Goal: Transaction & Acquisition: Obtain resource

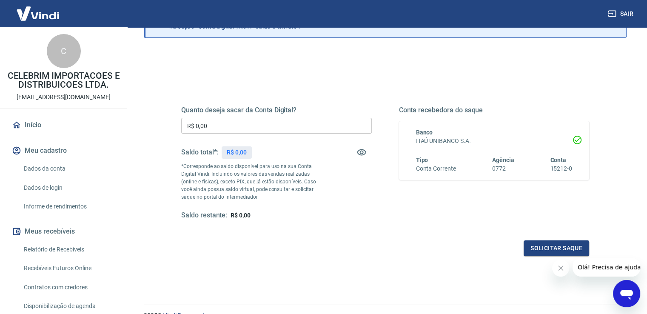
scroll to position [85, 0]
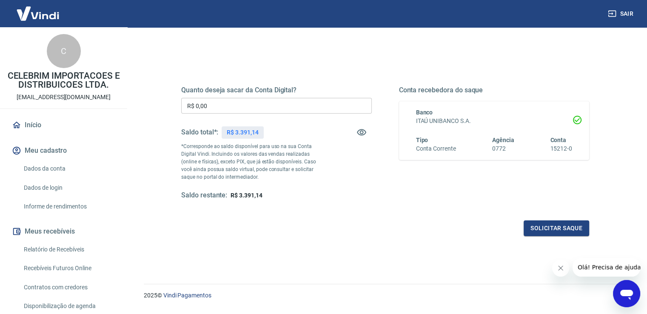
click at [264, 105] on input "R$ 0,00" at bounding box center [276, 106] width 191 height 16
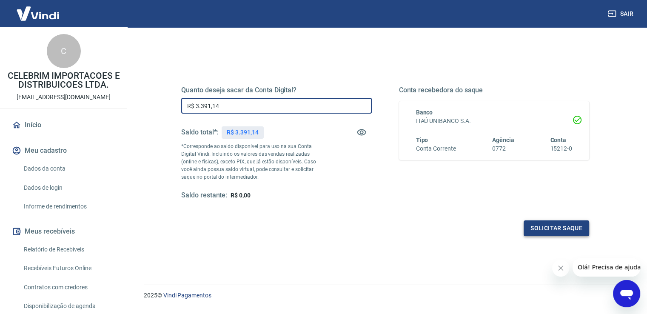
type input "R$ 3.391,14"
click at [550, 233] on button "Solicitar saque" at bounding box center [557, 228] width 66 height 16
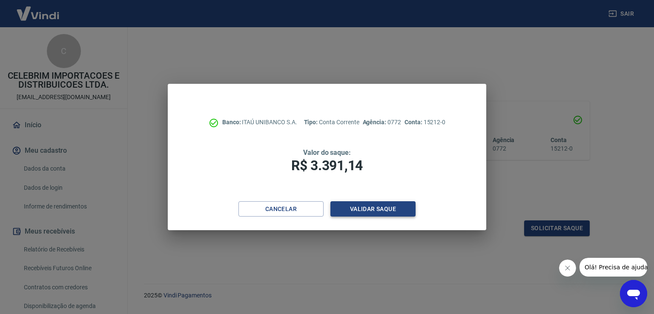
click at [380, 208] on button "Validar saque" at bounding box center [372, 209] width 85 height 16
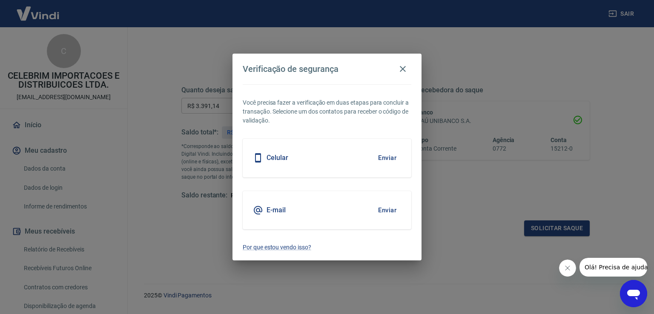
click at [385, 160] on button "Enviar" at bounding box center [387, 158] width 28 height 18
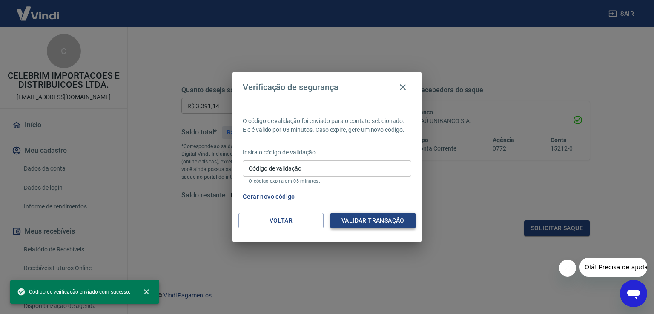
click at [356, 218] on button "Validar transação" at bounding box center [372, 221] width 85 height 16
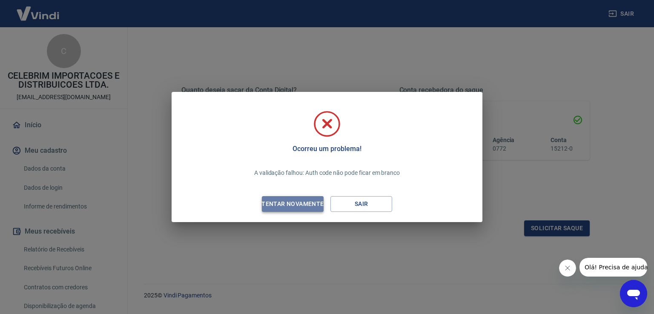
click at [308, 199] on div "Tentar novamente" at bounding box center [292, 204] width 83 height 11
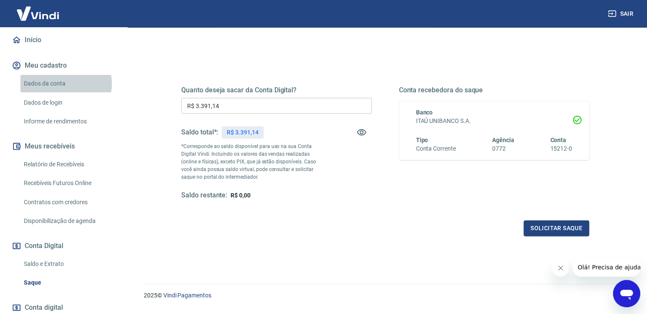
click at [61, 84] on link "Dados da conta" at bounding box center [68, 83] width 97 height 17
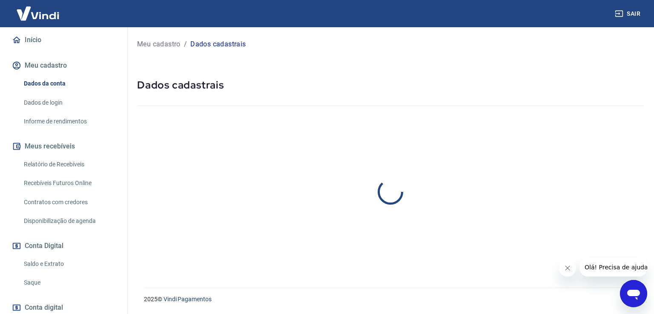
select select "SC"
select select "business"
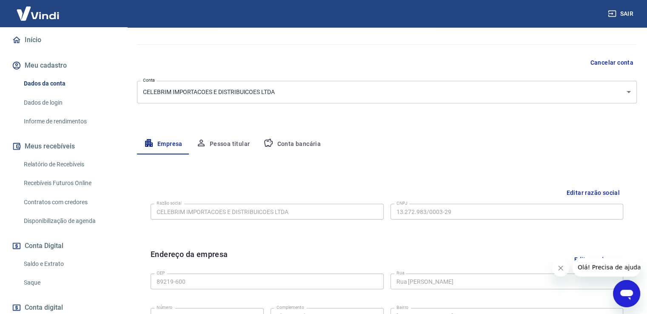
scroll to position [43, 0]
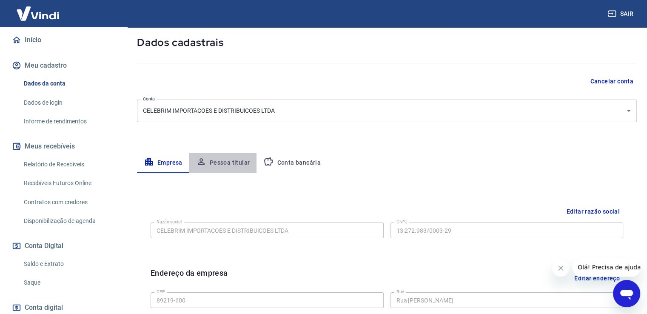
click at [226, 161] on button "Pessoa titular" at bounding box center [223, 163] width 68 height 20
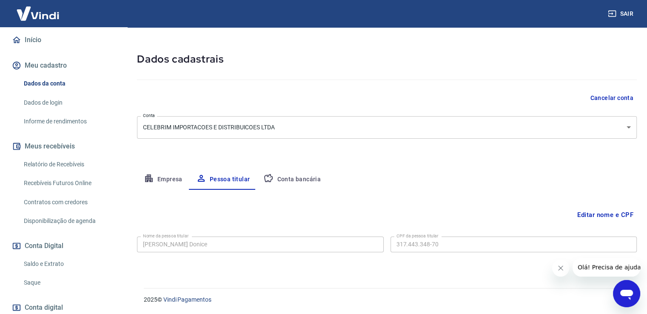
scroll to position [0, 0]
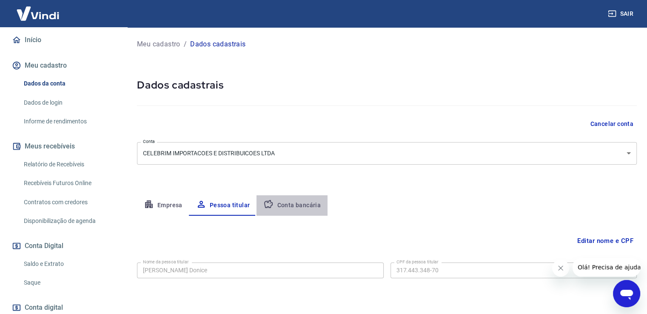
click at [306, 204] on button "Conta bancária" at bounding box center [292, 205] width 71 height 20
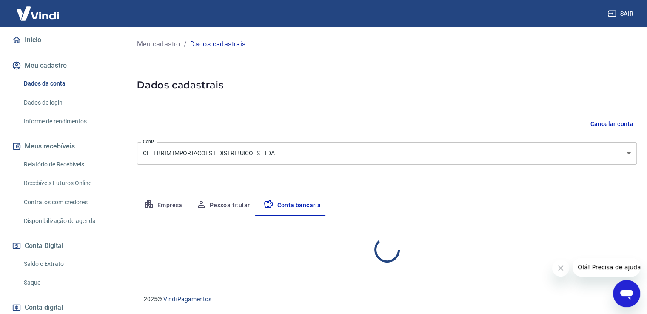
select select "1"
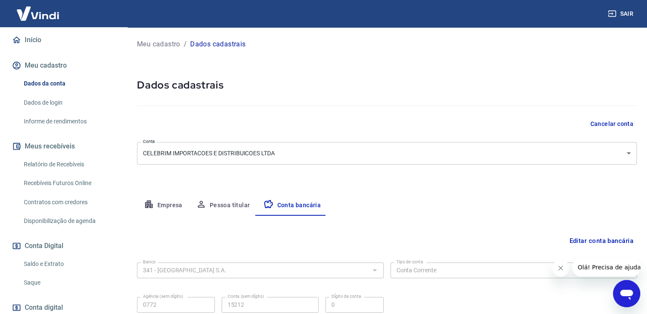
scroll to position [73, 0]
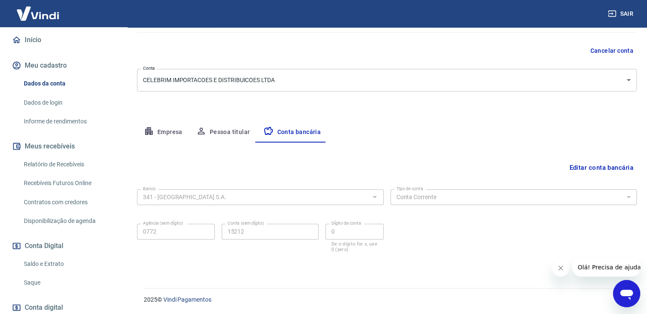
click at [163, 133] on button "Empresa" at bounding box center [163, 132] width 52 height 20
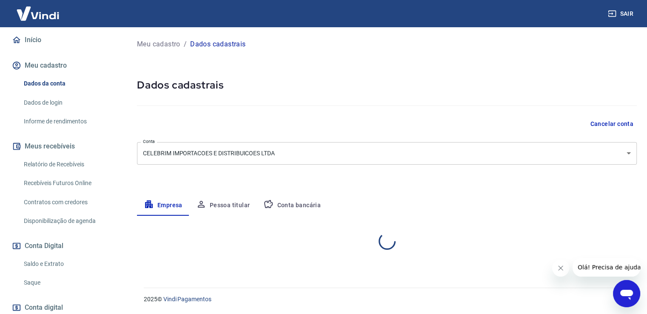
scroll to position [0, 0]
select select "SC"
select select "business"
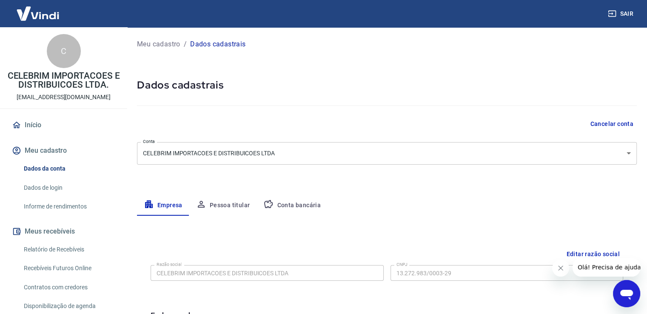
click at [61, 159] on button "Meu cadastro" at bounding box center [63, 150] width 107 height 19
click at [61, 158] on button "Meu cadastro" at bounding box center [63, 150] width 107 height 19
click at [215, 202] on button "Pessoa titular" at bounding box center [223, 205] width 68 height 20
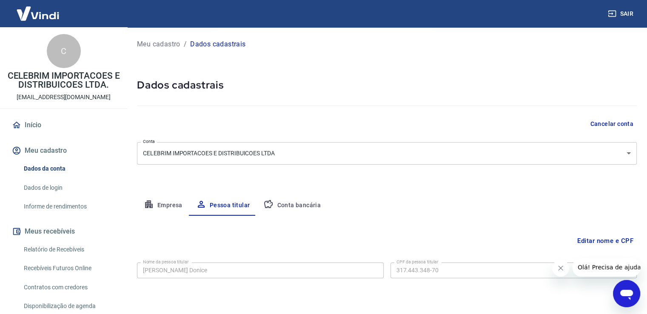
click at [198, 159] on body "Sair C CELEBRIM IMPORTACOES E DISTRIBUICOES LTDA. [EMAIL_ADDRESS][DOMAIN_NAME] …" at bounding box center [323, 157] width 647 height 314
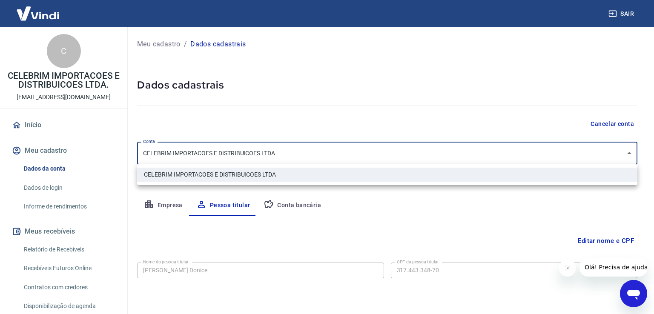
click at [198, 159] on div at bounding box center [327, 157] width 654 height 314
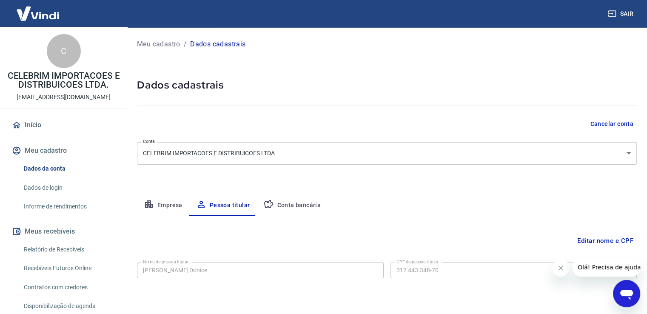
click at [39, 138] on div "Início Meu cadastro Dados da conta Dados de login Informe de rendimentos Meus r…" at bounding box center [63, 284] width 127 height 337
click at [42, 148] on button "Meu cadastro" at bounding box center [63, 150] width 107 height 19
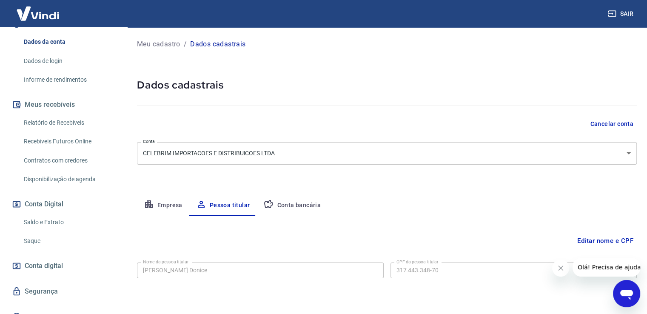
scroll to position [128, 0]
click at [60, 243] on link "Saque" at bounding box center [68, 239] width 97 height 17
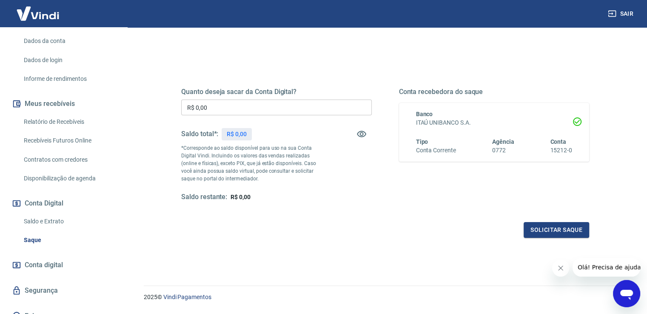
scroll to position [85, 0]
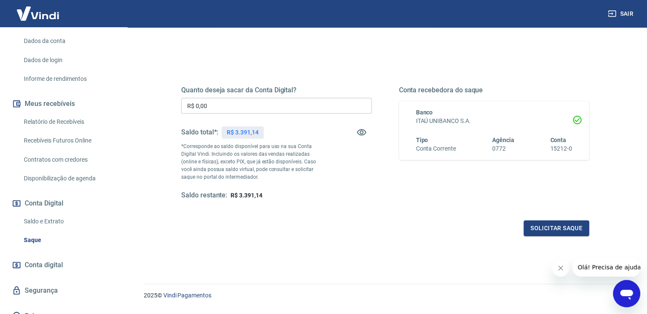
click at [214, 104] on input "R$ 0,00" at bounding box center [276, 106] width 191 height 16
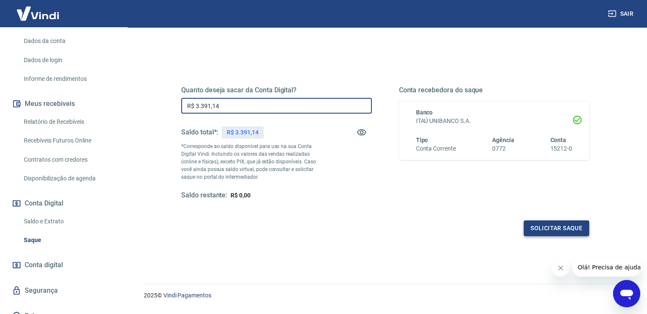
type input "R$ 3.391,14"
click at [536, 225] on button "Solicitar saque" at bounding box center [557, 228] width 66 height 16
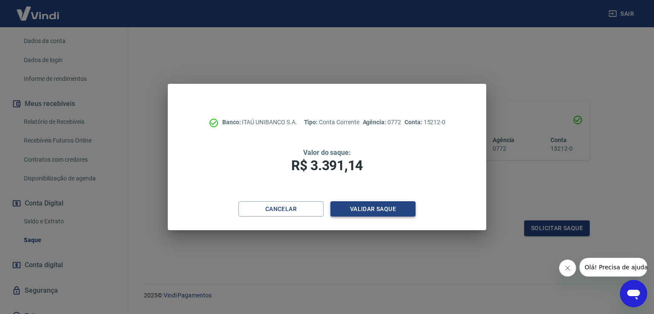
click at [385, 205] on button "Validar saque" at bounding box center [372, 209] width 85 height 16
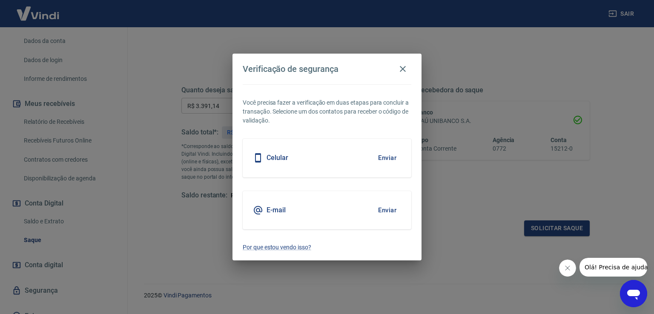
click at [386, 210] on button "Enviar" at bounding box center [387, 210] width 28 height 18
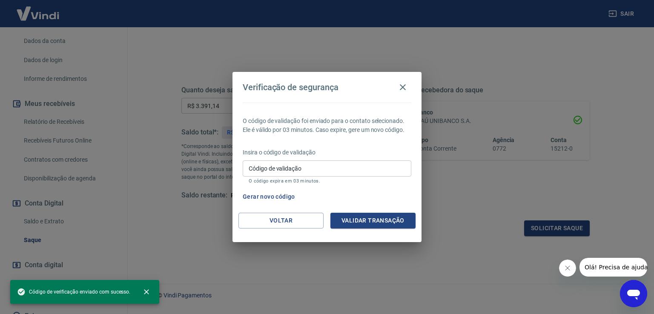
click at [281, 164] on div "Código de validação Código de validação O código expira em 03 minutos." at bounding box center [327, 171] width 169 height 23
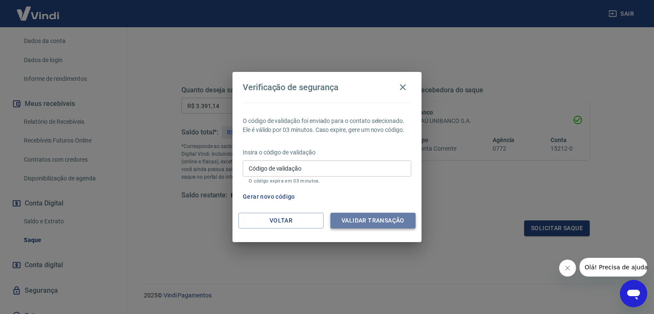
click at [375, 220] on button "Validar transação" at bounding box center [372, 221] width 85 height 16
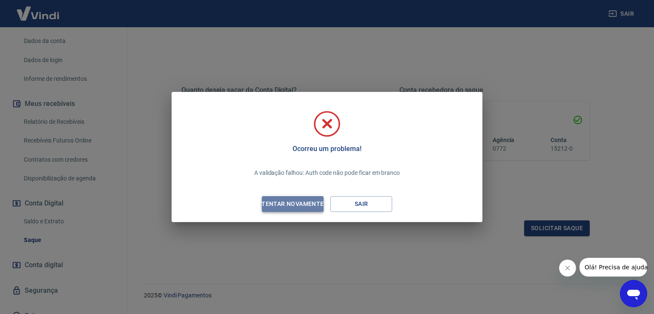
click at [316, 201] on div "Tentar novamente" at bounding box center [292, 204] width 83 height 11
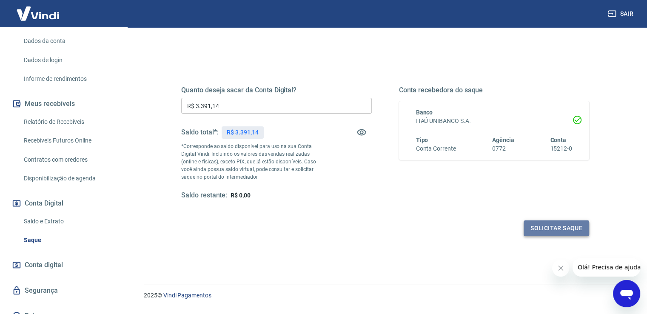
click at [540, 230] on button "Solicitar saque" at bounding box center [557, 228] width 66 height 16
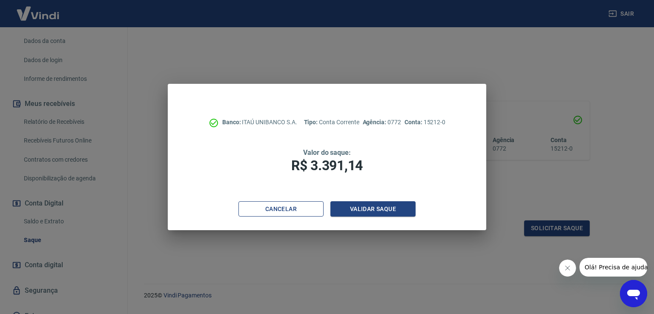
click at [300, 211] on button "Cancelar" at bounding box center [280, 209] width 85 height 16
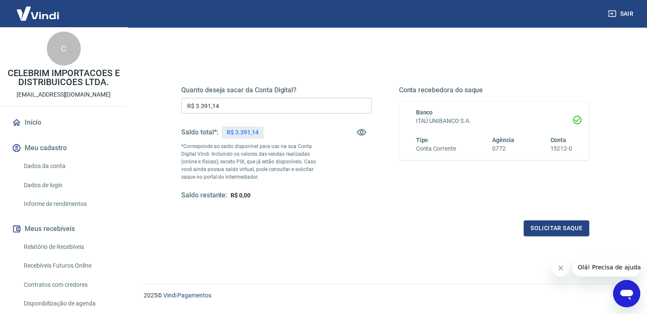
scroll to position [0, 0]
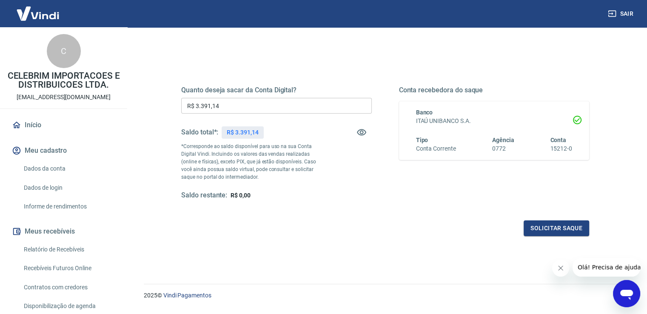
click at [56, 154] on button "Meu cadastro" at bounding box center [63, 150] width 107 height 19
click at [56, 171] on link "Dados da conta" at bounding box center [68, 168] width 97 height 17
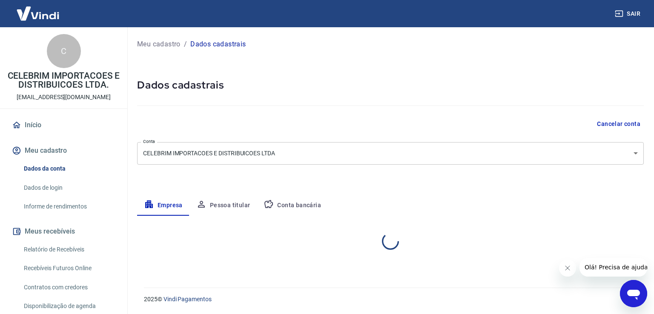
select select "SC"
select select "business"
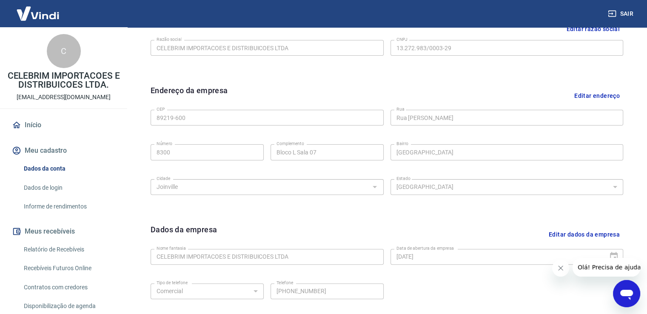
scroll to position [300, 0]
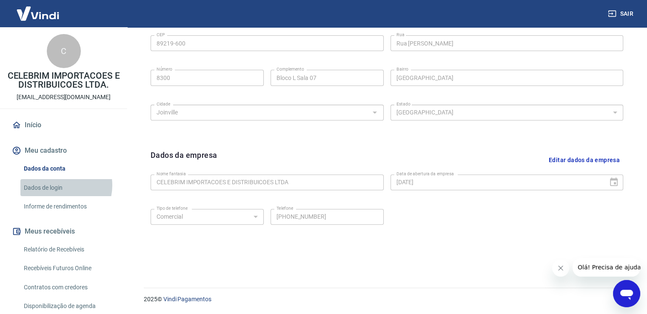
click at [57, 185] on link "Dados de login" at bounding box center [68, 187] width 97 height 17
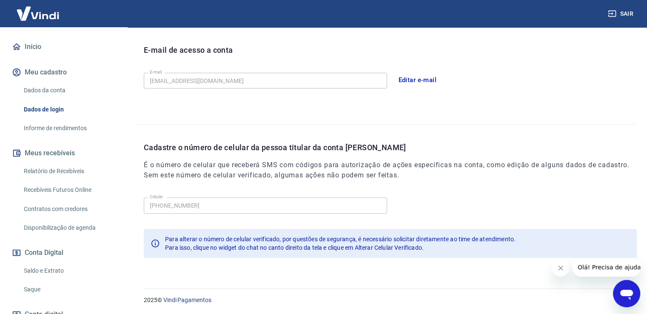
scroll to position [139, 0]
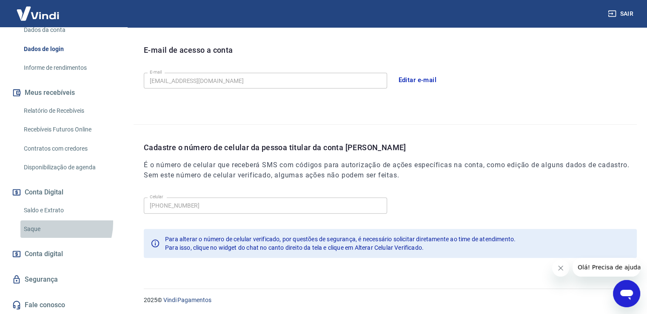
click at [52, 223] on link "Saque" at bounding box center [68, 228] width 97 height 17
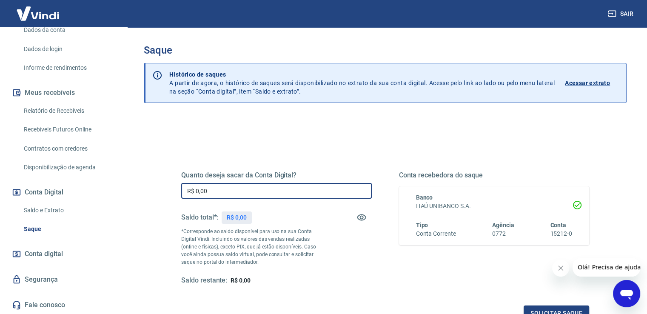
click at [215, 189] on input "R$ 0,00" at bounding box center [276, 191] width 191 height 16
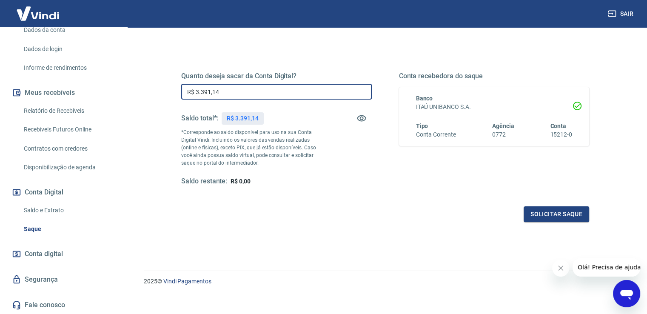
scroll to position [106, 0]
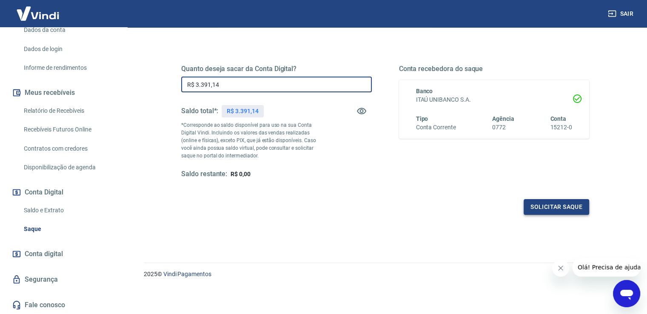
type input "R$ 3.391,14"
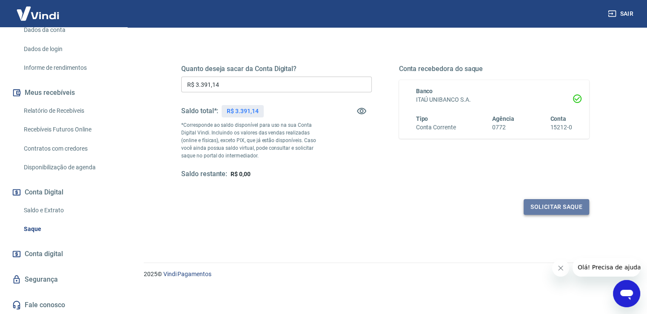
click at [536, 214] on button "Solicitar saque" at bounding box center [557, 207] width 66 height 16
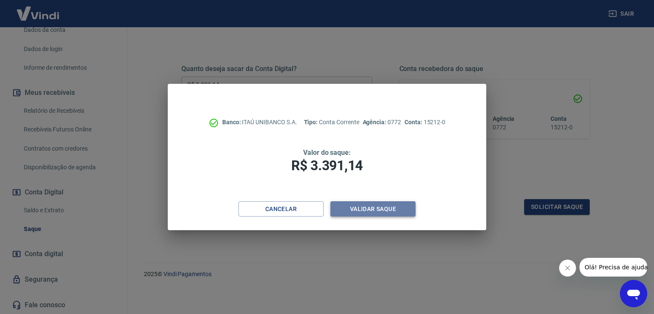
click at [385, 212] on button "Validar saque" at bounding box center [372, 209] width 85 height 16
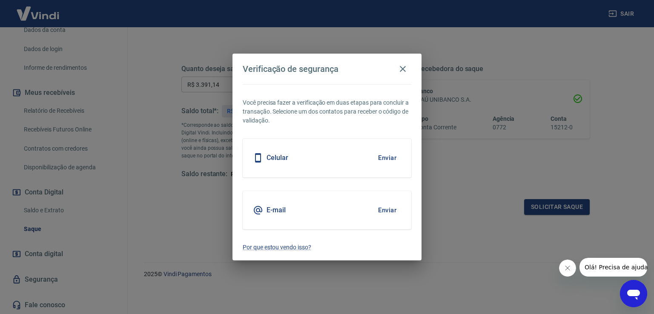
click at [381, 155] on button "Enviar" at bounding box center [387, 158] width 28 height 18
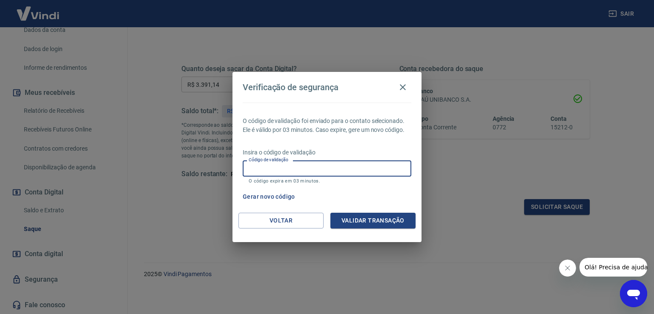
click at [328, 164] on input "Código de validação" at bounding box center [327, 168] width 169 height 16
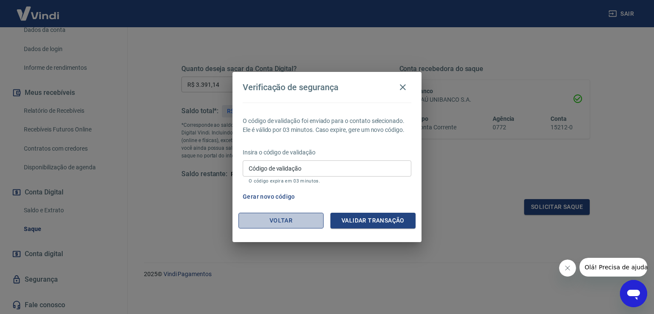
click at [305, 221] on button "Voltar" at bounding box center [280, 221] width 85 height 16
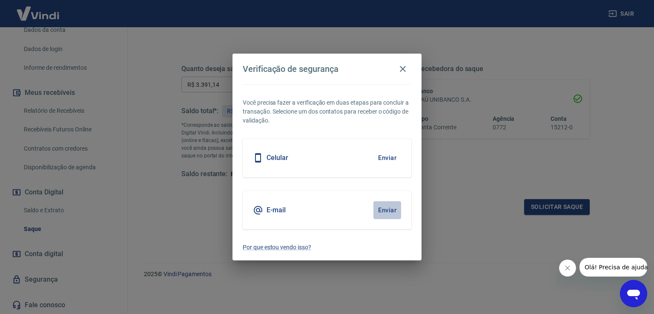
click at [388, 209] on button "Enviar" at bounding box center [387, 210] width 28 height 18
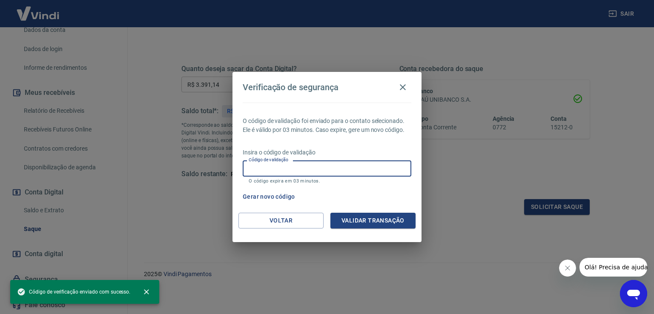
click at [305, 172] on input "Código de validação" at bounding box center [327, 168] width 169 height 16
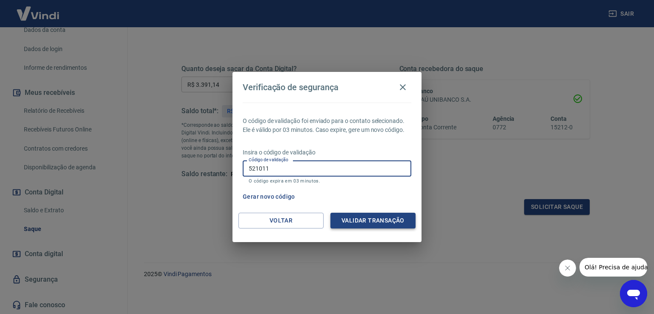
type input "521011"
click at [359, 222] on button "Validar transação" at bounding box center [372, 221] width 85 height 16
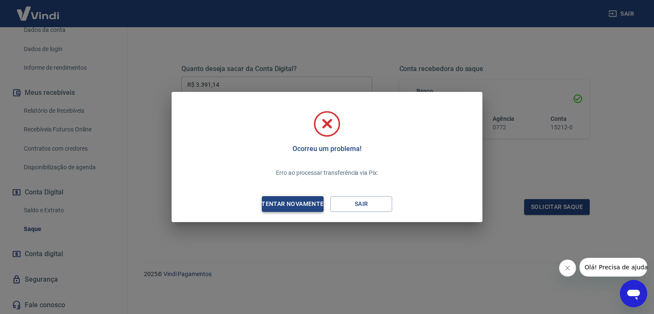
click at [303, 203] on div "Tentar novamente" at bounding box center [292, 204] width 83 height 11
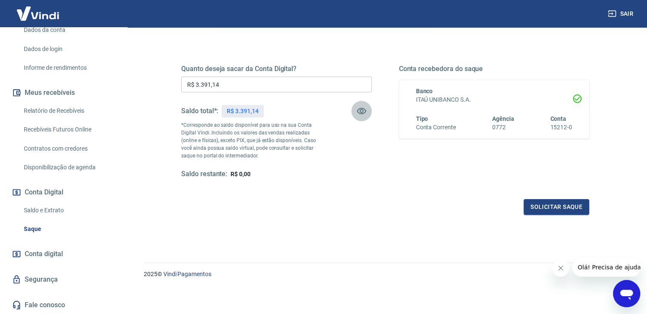
click at [363, 107] on icon "button" at bounding box center [362, 111] width 10 height 10
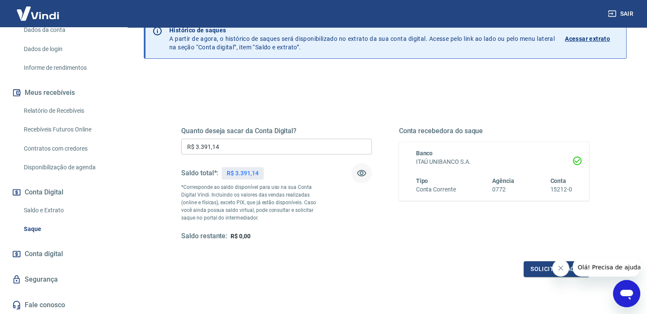
scroll to position [64, 0]
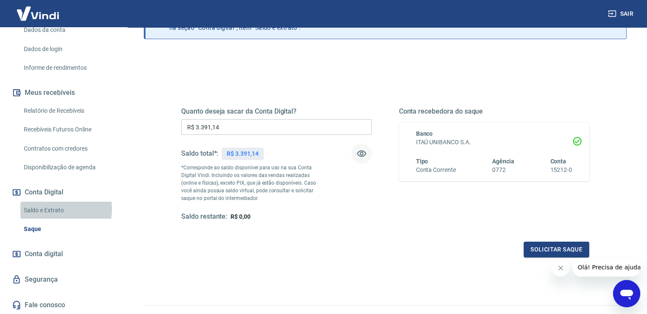
click at [52, 209] on link "Saldo e Extrato" at bounding box center [68, 210] width 97 height 17
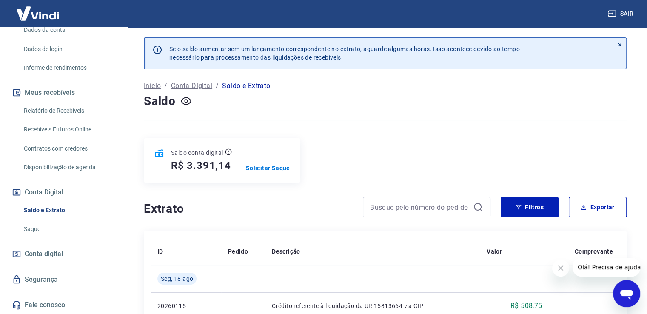
click at [271, 171] on p "Solicitar Saque" at bounding box center [268, 168] width 44 height 9
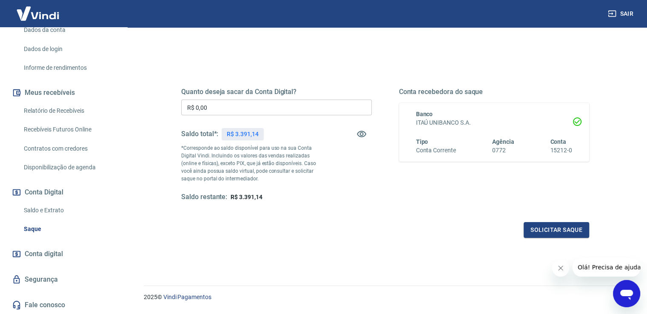
scroll to position [85, 0]
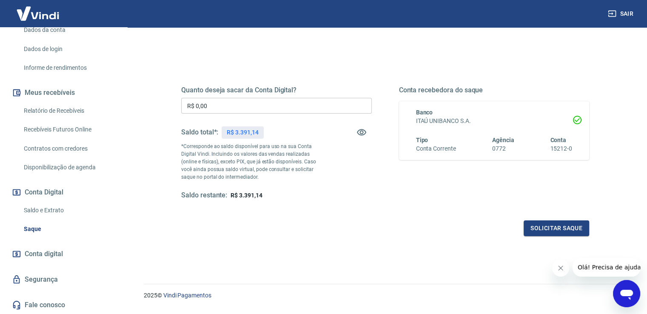
click at [248, 101] on input "R$ 0,00" at bounding box center [276, 106] width 191 height 16
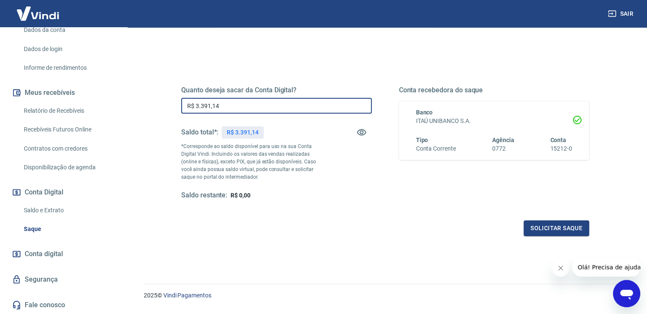
type input "R$ 3.391,14"
click at [577, 237] on div "Quanto deseja sacar da Conta Digital? R$ 3.391,14 ​ Saldo total*: R$ 3.391,14 *…" at bounding box center [385, 148] width 428 height 198
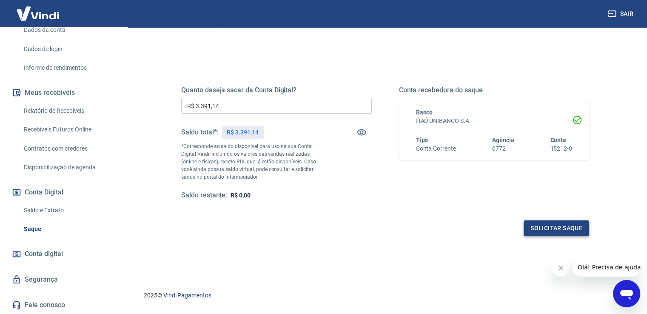
click at [566, 229] on button "Solicitar saque" at bounding box center [557, 228] width 66 height 16
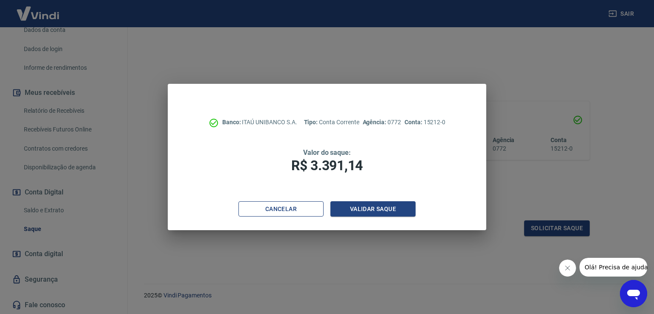
click at [283, 213] on button "Cancelar" at bounding box center [280, 209] width 85 height 16
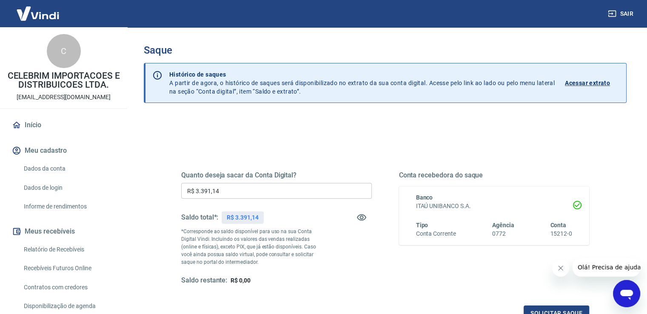
scroll to position [0, 0]
click at [67, 128] on link "Início" at bounding box center [63, 125] width 107 height 19
